Goal: Task Accomplishment & Management: Use online tool/utility

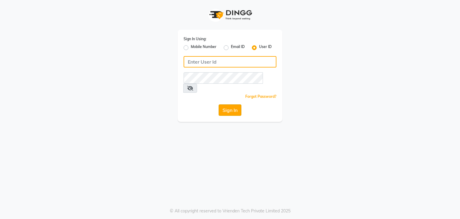
type input "[EMAIL_ADDRESS][DOMAIN_NAME]"
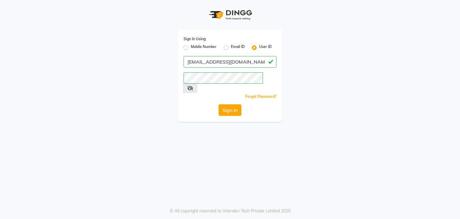
click at [231, 104] on button "Sign In" at bounding box center [230, 109] width 23 height 11
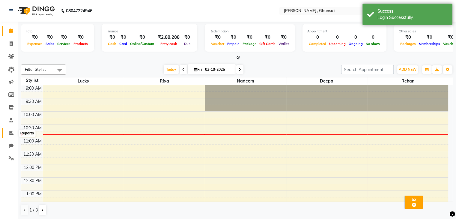
click at [11, 134] on icon at bounding box center [11, 132] width 4 height 4
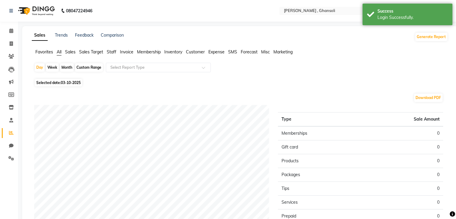
click at [66, 67] on div "Month" at bounding box center [67, 67] width 14 height 8
select select "10"
select select "2025"
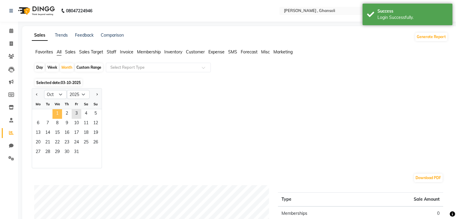
click at [60, 109] on span "1" at bounding box center [57, 114] width 10 height 10
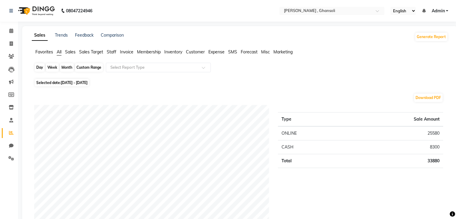
click at [64, 66] on div "Month" at bounding box center [67, 67] width 14 height 8
select select "10"
select select "2025"
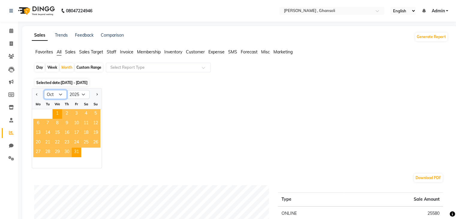
click at [61, 94] on select "Jan Feb Mar Apr May Jun [DATE] Aug Sep Oct Nov Dec" at bounding box center [55, 94] width 23 height 9
select select "9"
click at [44, 90] on select "Jan Feb Mar Apr May Jun [DATE] Aug Sep Oct Nov Dec" at bounding box center [55, 94] width 23 height 9
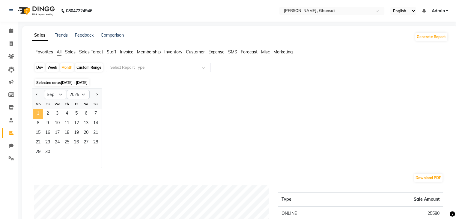
click at [35, 112] on span "1" at bounding box center [38, 114] width 10 height 10
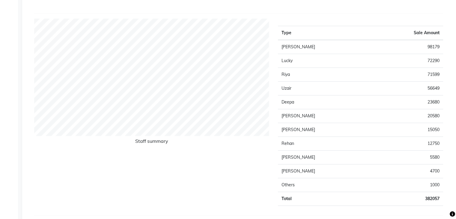
scroll to position [231, 0]
click at [284, 85] on td "Uzair" at bounding box center [323, 88] width 91 height 14
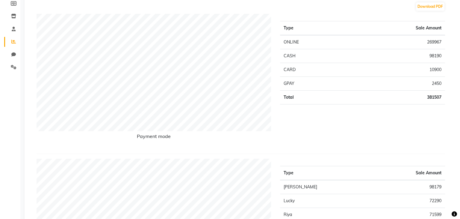
scroll to position [0, 0]
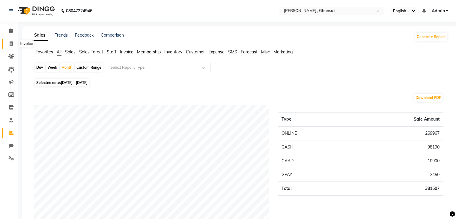
click at [12, 43] on icon at bounding box center [11, 43] width 3 height 4
select select "service"
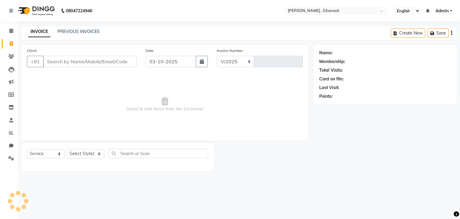
select select "8446"
type input "0855"
click at [77, 59] on input "Client" at bounding box center [89, 61] width 93 height 11
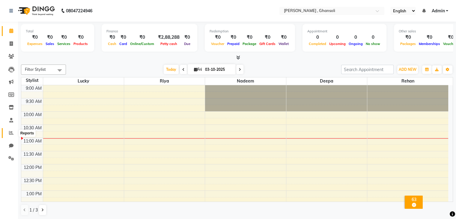
click at [11, 135] on icon at bounding box center [11, 132] width 4 height 4
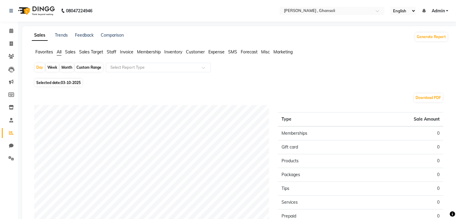
click at [68, 68] on div "Month" at bounding box center [67, 67] width 14 height 8
select select "10"
select select "2025"
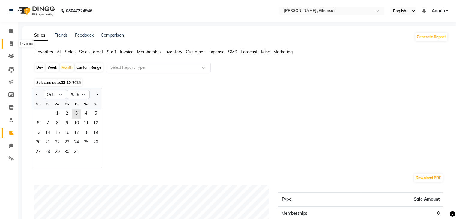
click at [10, 43] on icon at bounding box center [11, 43] width 3 height 4
select select "service"
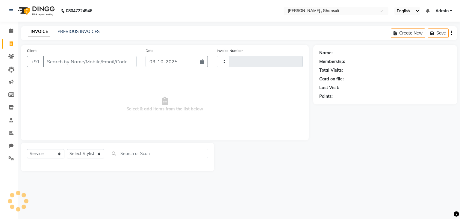
type input "0855"
select select "8446"
